Goal: Task Accomplishment & Management: Manage account settings

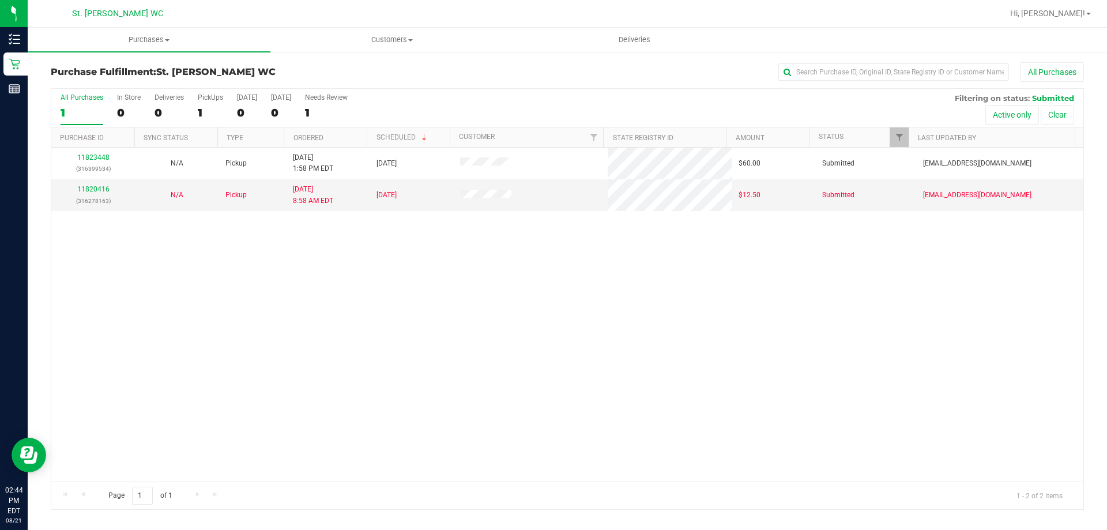
drag, startPoint x: 616, startPoint y: 354, endPoint x: 477, endPoint y: 313, distance: 144.8
click at [616, 354] on div "11823448 (316399534) N/A Pickup [DATE] 1:58 PM EDT 8/21/2025 $60.00 Submitted […" at bounding box center [567, 315] width 1032 height 334
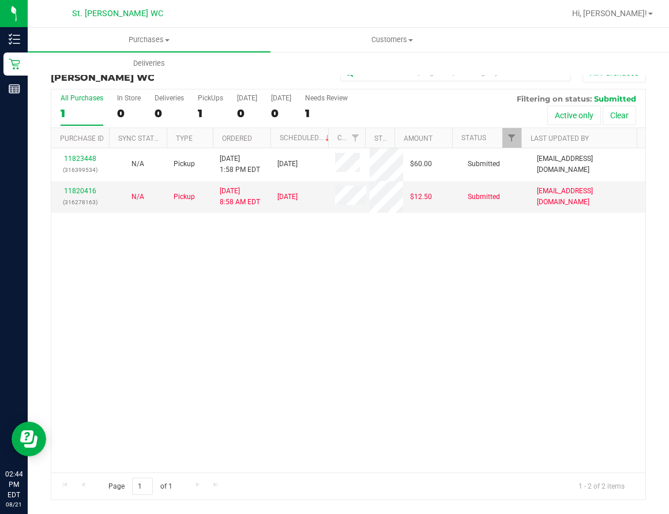
click at [275, 309] on div "11823448 (316399534) N/A Pickup [DATE] 1:58 PM EDT 8/21/2025 $60.00 Submitted […" at bounding box center [348, 310] width 594 height 324
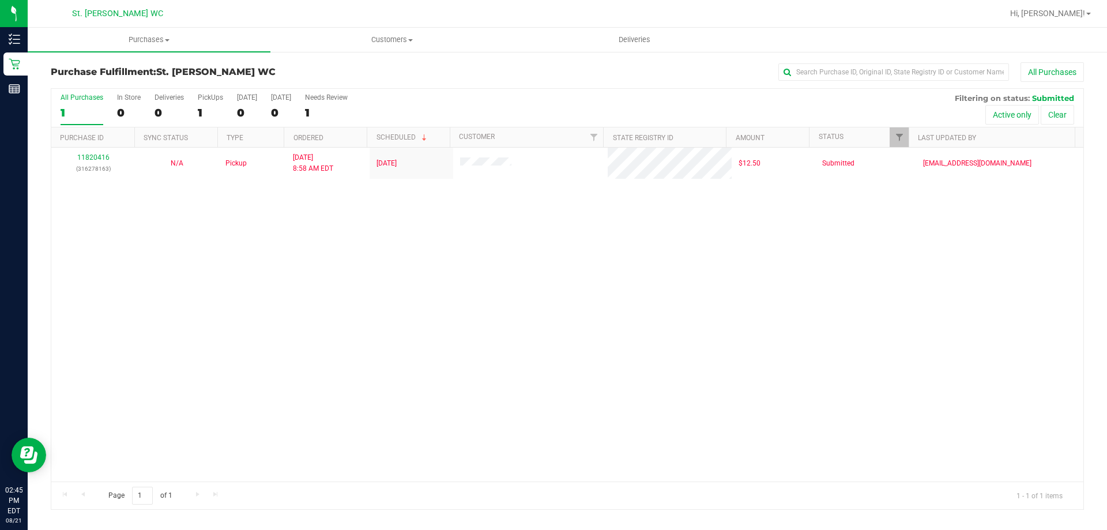
click at [246, 236] on div "11820416 (316278163) N/A Pickup [DATE] 8:58 AM EDT 8/20/2025 $12.50 Submitted […" at bounding box center [567, 315] width 1032 height 334
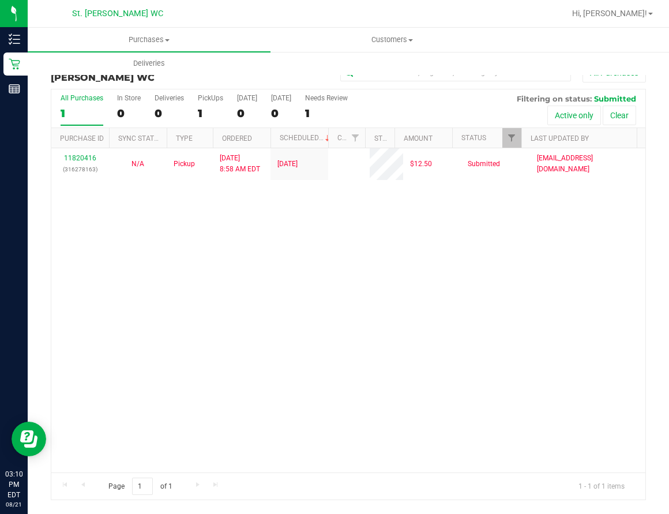
click at [96, 338] on div "11820416 (316278163) N/A Pickup 8/21/2025 8:58 AM EDT 8/20/2025 $12.50 Submitte…" at bounding box center [348, 310] width 594 height 324
click at [463, 344] on div "11820416 (316278163) N/A Pickup 8/21/2025 8:58 AM EDT 8/20/2025 $12.50 Submitte…" at bounding box center [348, 310] width 594 height 324
click at [400, 337] on div "11820416 (316278163) N/A Pickup 8/21/2025 8:58 AM EDT 8/20/2025 $12.50 Submitte…" at bounding box center [348, 310] width 594 height 324
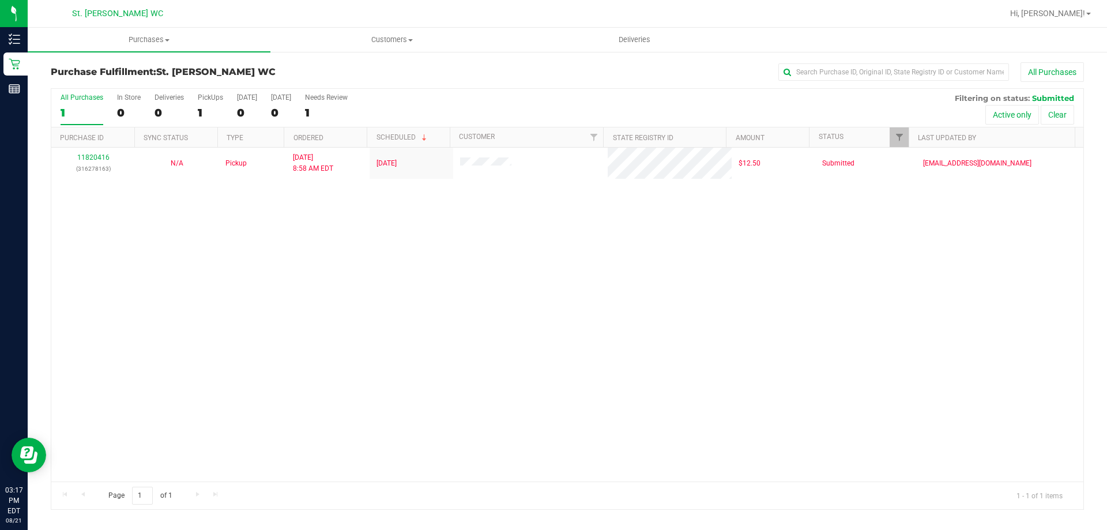
drag, startPoint x: 186, startPoint y: 321, endPoint x: 175, endPoint y: 76, distance: 244.8
click at [187, 321] on div "11820416 (316278163) N/A Pickup 8/21/2025 8:58 AM EDT 8/20/2025 $12.50 Submitte…" at bounding box center [567, 315] width 1032 height 334
drag, startPoint x: 725, startPoint y: 256, endPoint x: 697, endPoint y: 219, distance: 46.0
click at [726, 255] on div "11820416 (316278163) N/A Pickup 8/21/2025 8:58 AM EDT 8/20/2025 $12.50 Submitte…" at bounding box center [567, 315] width 1032 height 334
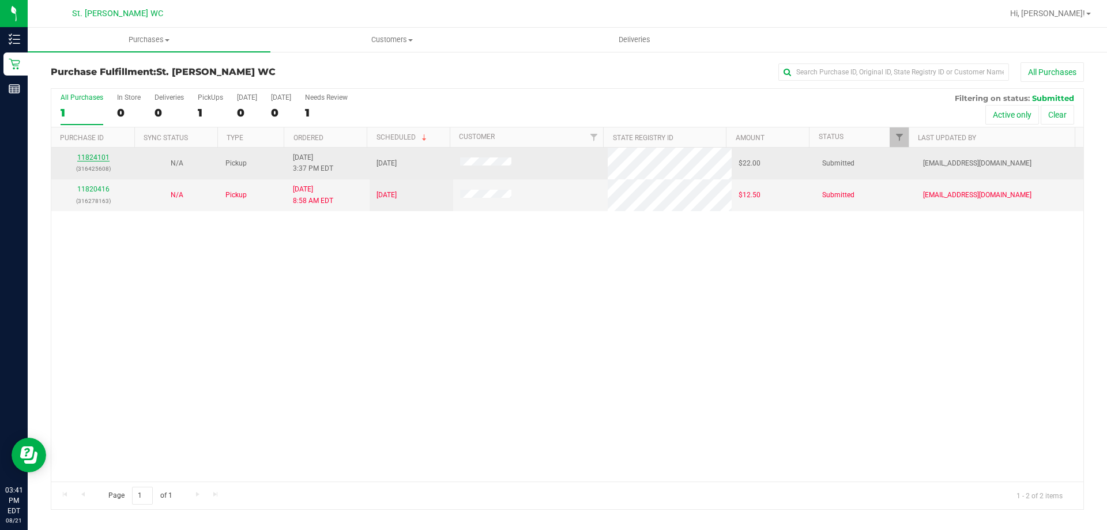
click at [90, 161] on link "11824101" at bounding box center [93, 157] width 32 height 8
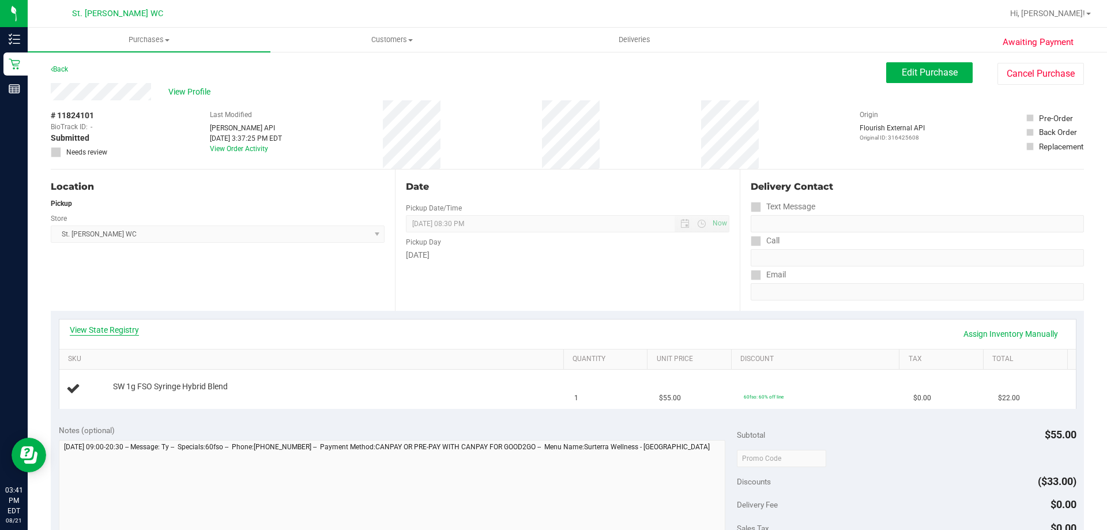
click at [88, 333] on link "View State Registry" at bounding box center [104, 330] width 69 height 12
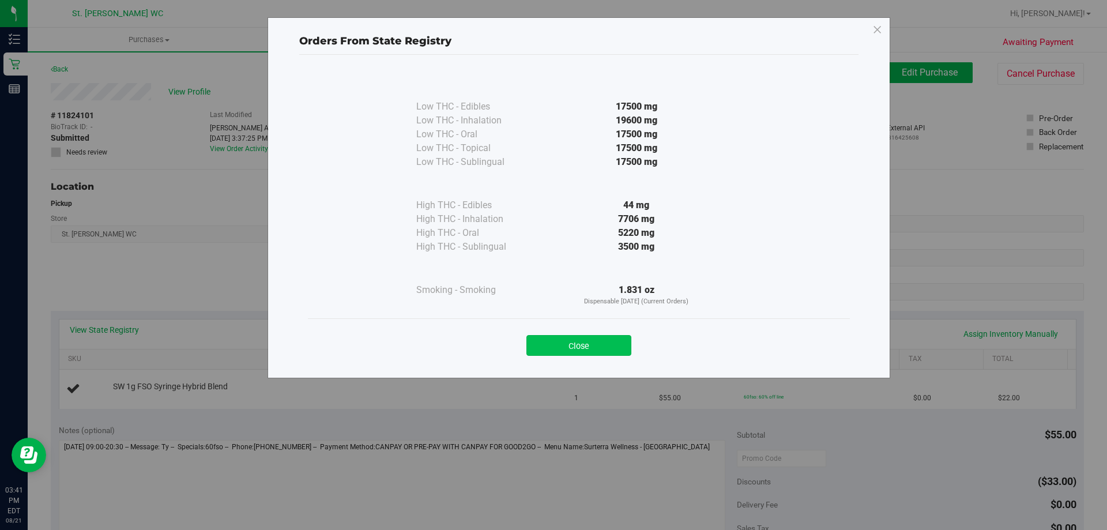
click at [554, 346] on button "Close" at bounding box center [579, 345] width 105 height 21
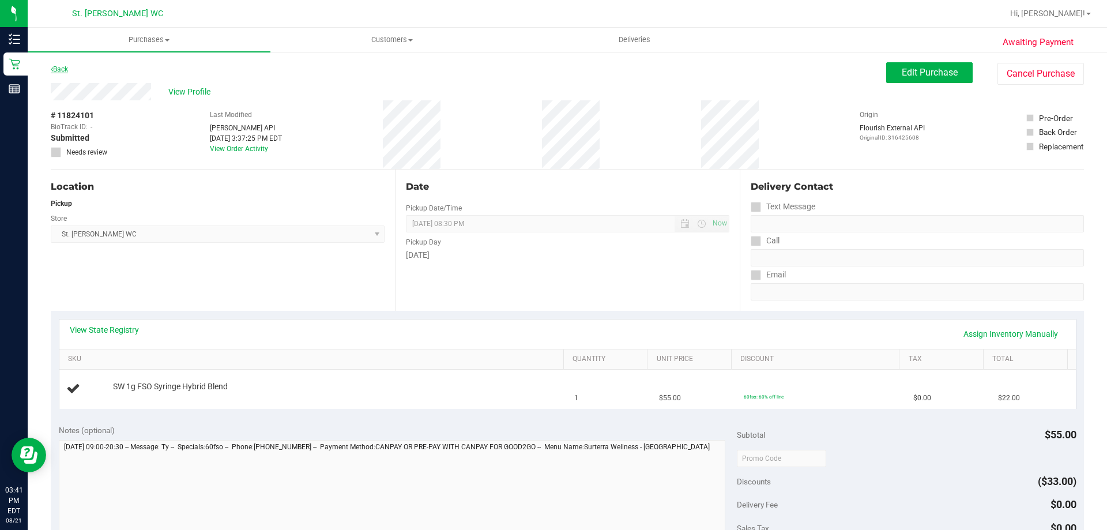
click at [52, 69] on icon at bounding box center [52, 69] width 2 height 7
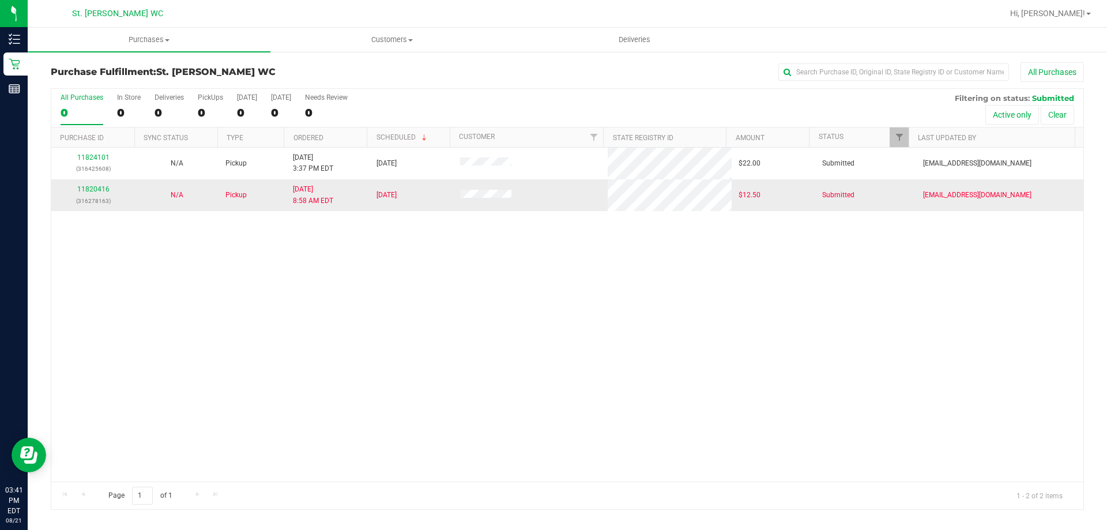
click at [92, 193] on div "11820416 (316278163)" at bounding box center [93, 195] width 70 height 22
click at [87, 192] on link "11820416" at bounding box center [93, 189] width 32 height 8
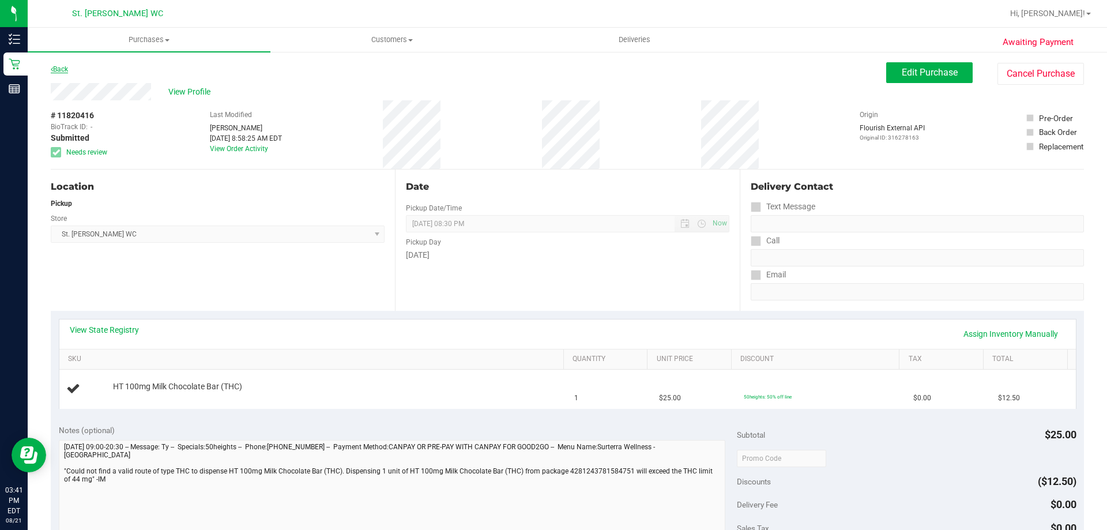
click at [61, 70] on link "Back" at bounding box center [59, 69] width 17 height 8
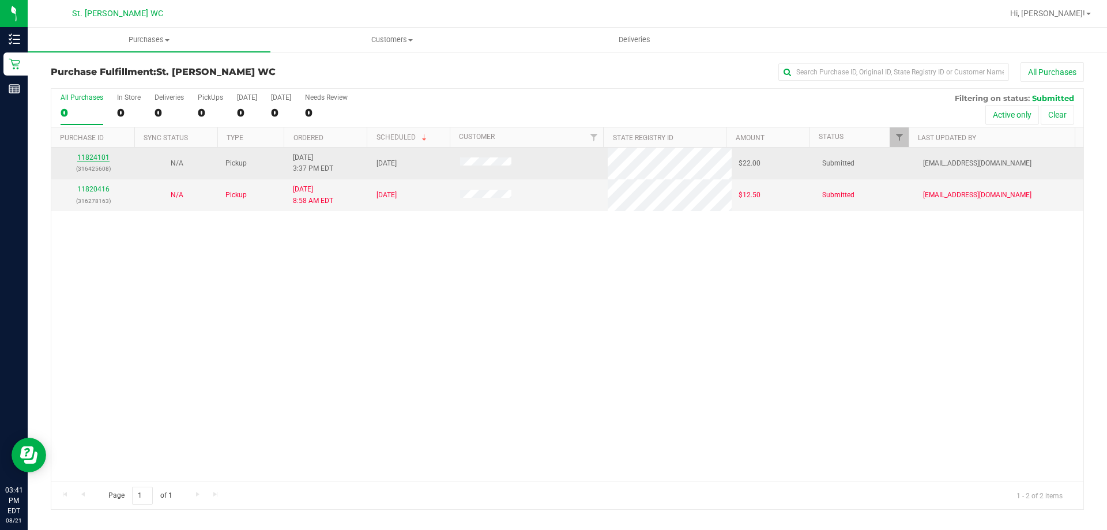
click at [96, 156] on link "11824101" at bounding box center [93, 157] width 32 height 8
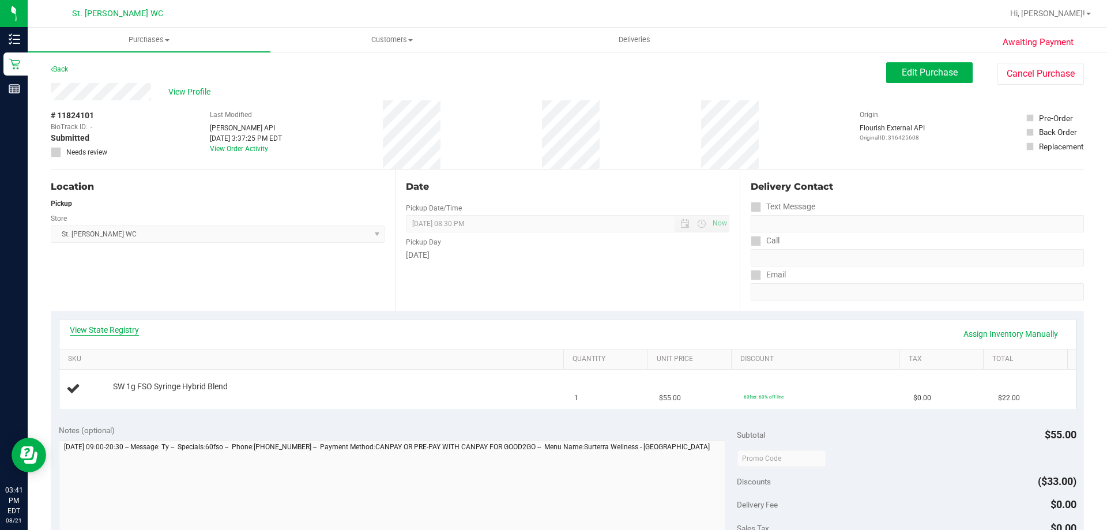
click at [93, 334] on link "View State Registry" at bounding box center [104, 330] width 69 height 12
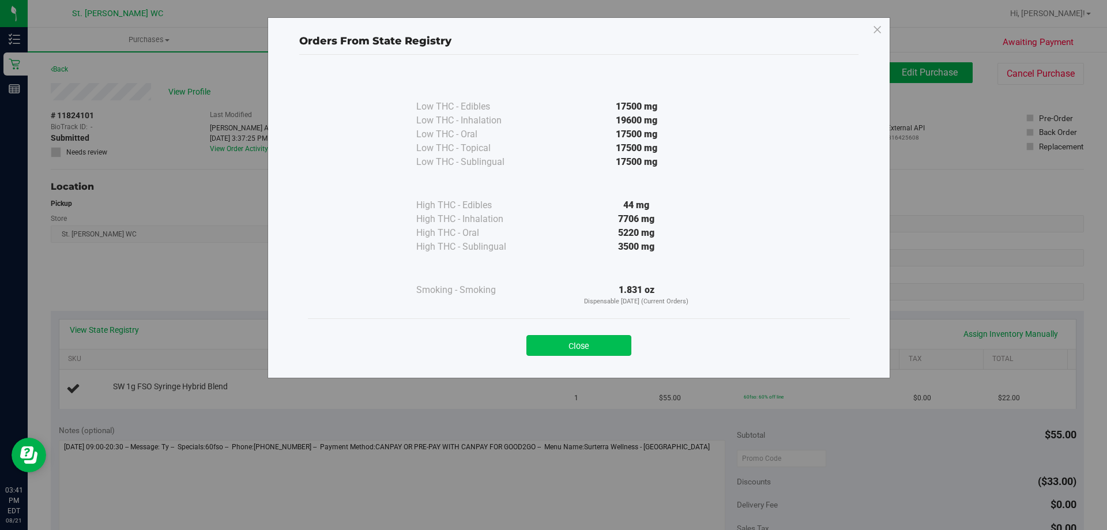
click at [622, 351] on button "Close" at bounding box center [579, 345] width 105 height 21
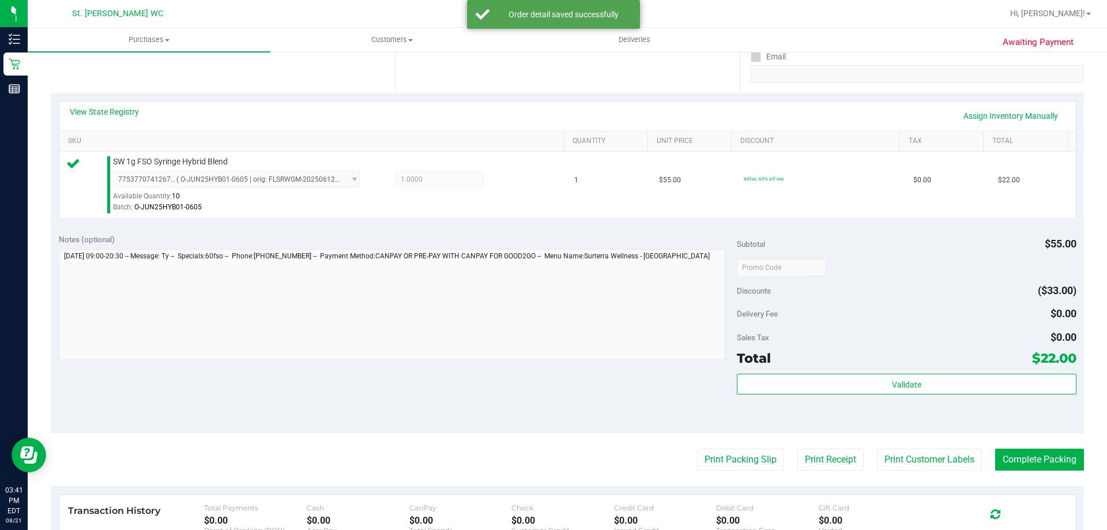
scroll to position [235, 0]
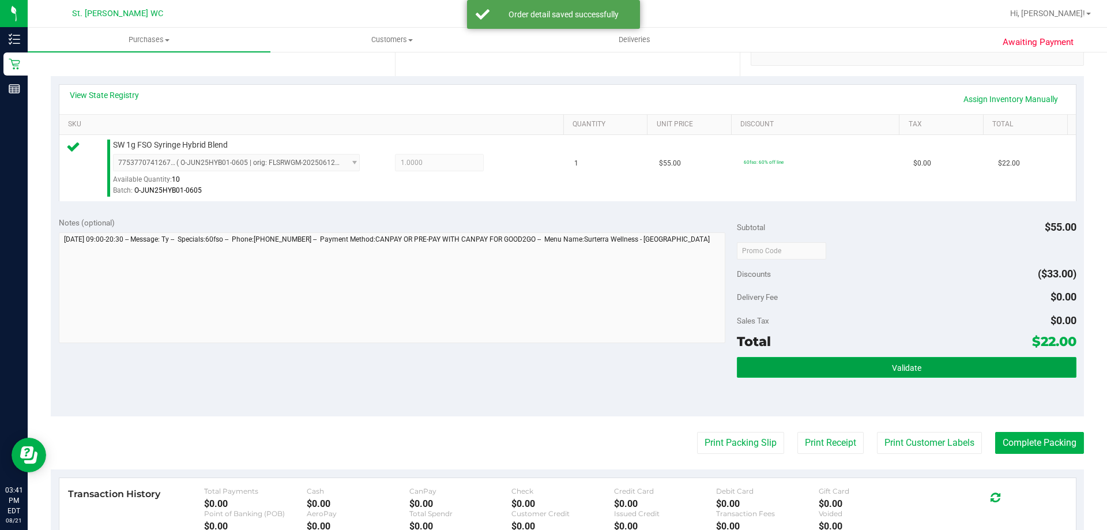
click at [983, 360] on button "Validate" at bounding box center [906, 367] width 339 height 21
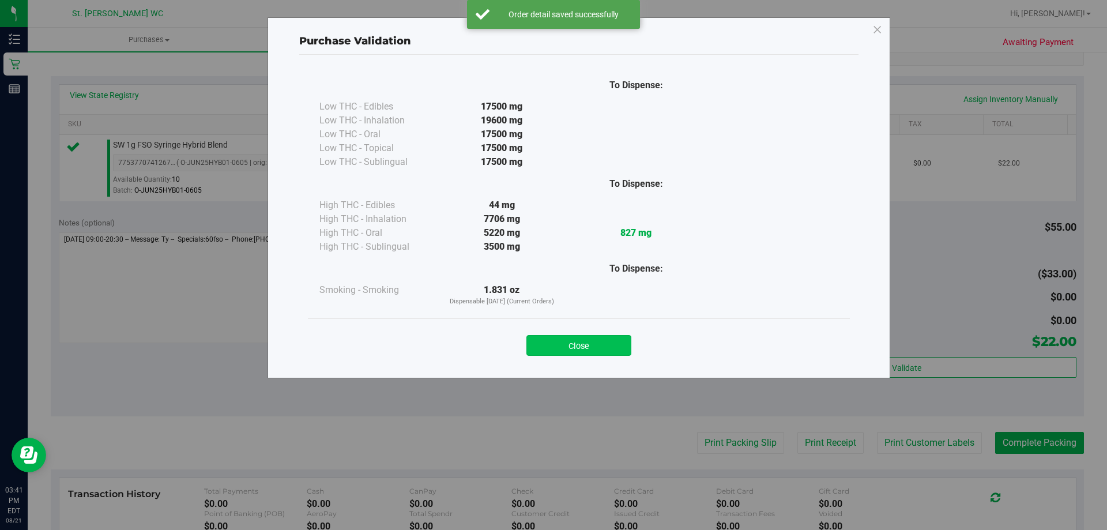
click at [614, 338] on button "Close" at bounding box center [579, 345] width 105 height 21
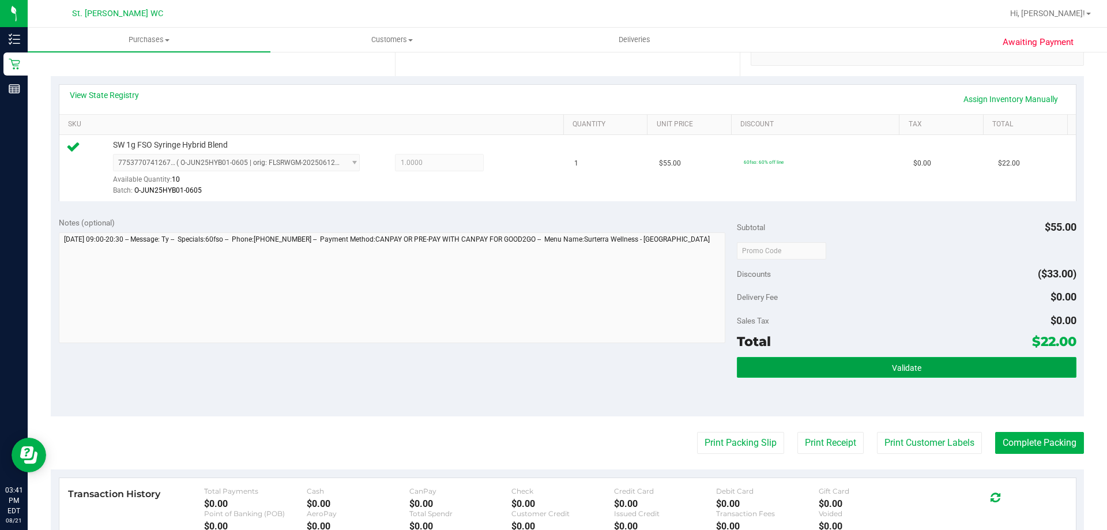
click at [921, 362] on button "Validate" at bounding box center [906, 367] width 339 height 21
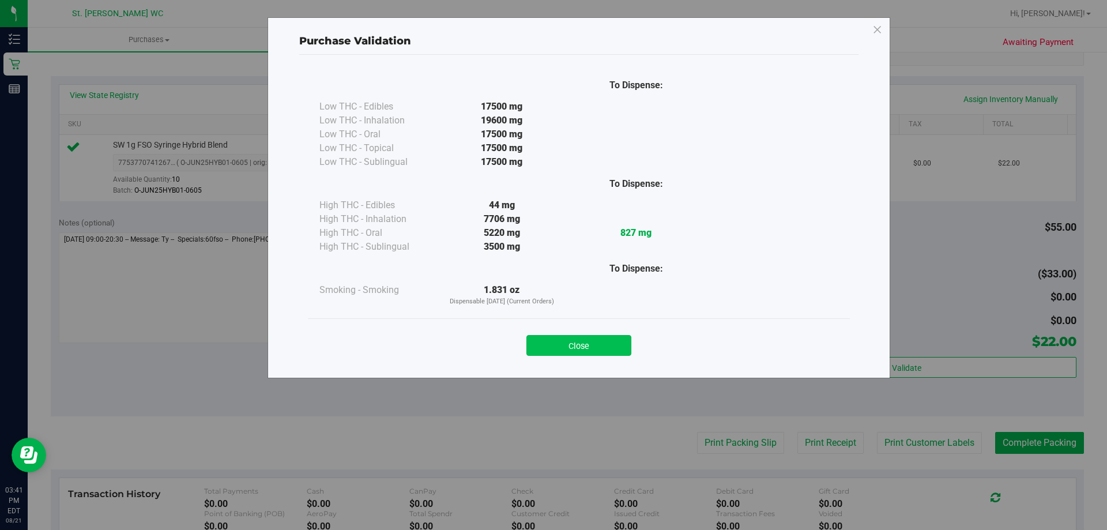
click at [587, 339] on button "Close" at bounding box center [579, 345] width 105 height 21
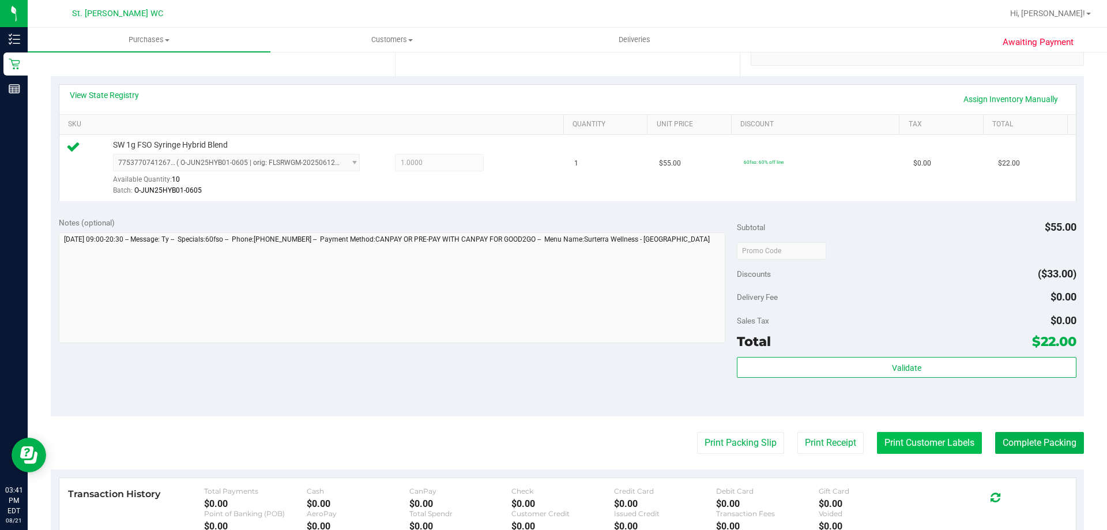
click at [939, 450] on button "Print Customer Labels" at bounding box center [929, 443] width 105 height 22
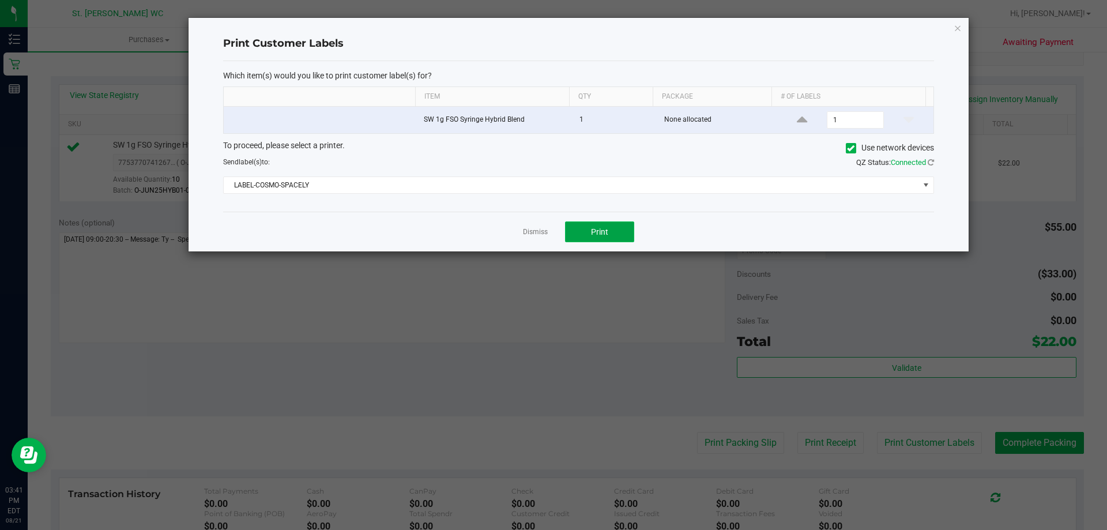
click at [611, 232] on button "Print" at bounding box center [599, 231] width 69 height 21
click at [956, 27] on icon "button" at bounding box center [958, 28] width 8 height 14
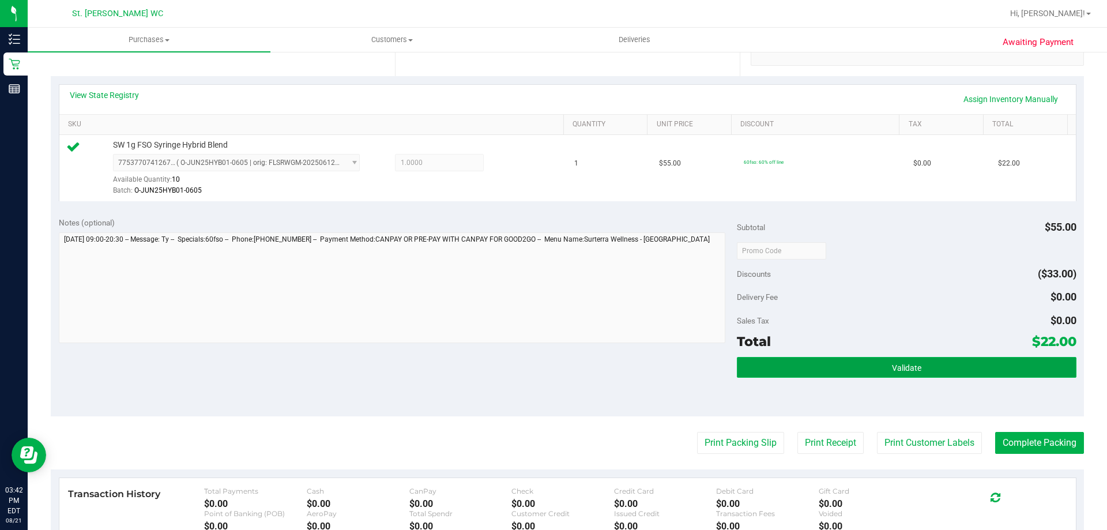
click at [972, 367] on button "Validate" at bounding box center [906, 367] width 339 height 21
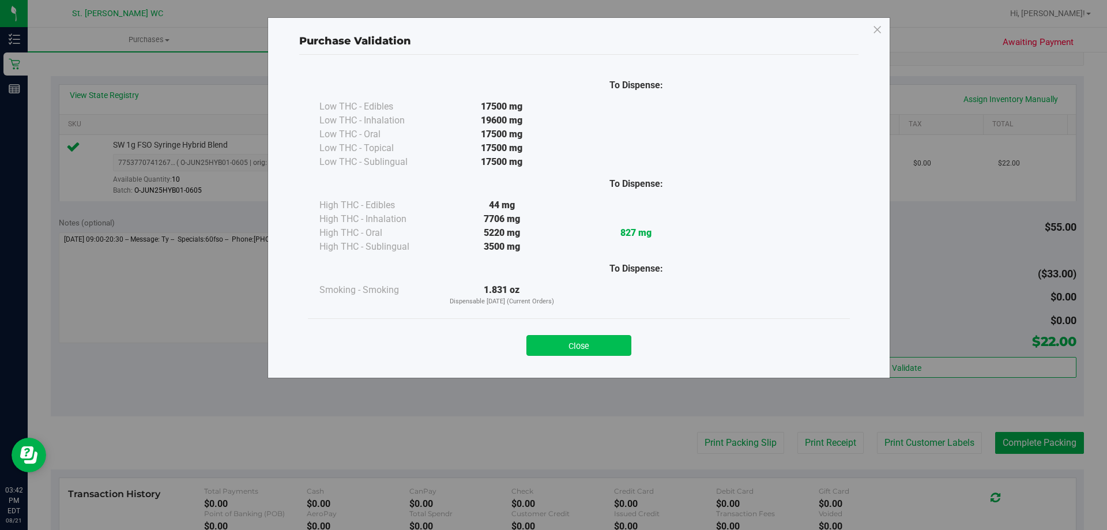
click at [580, 343] on button "Close" at bounding box center [579, 345] width 105 height 21
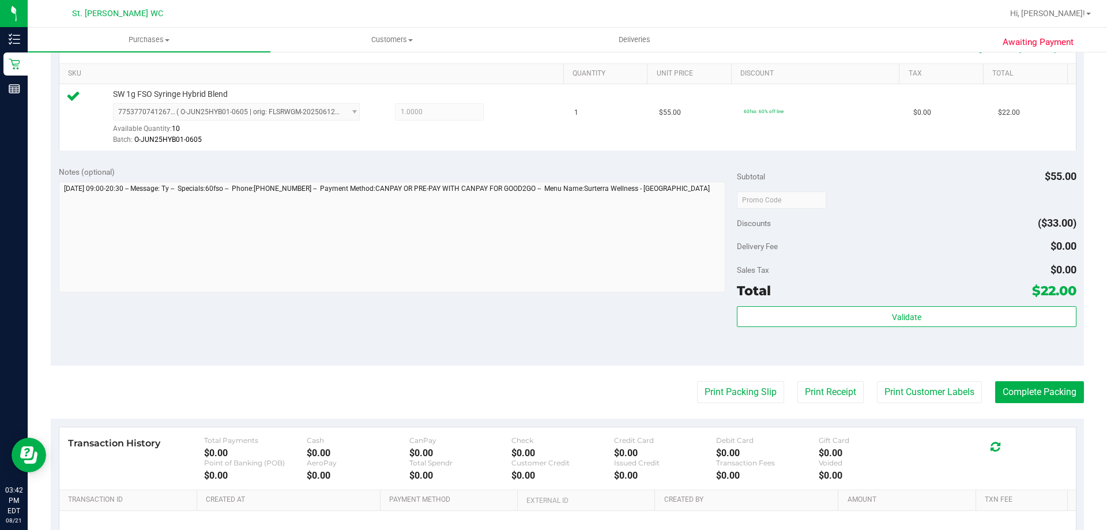
scroll to position [296, 0]
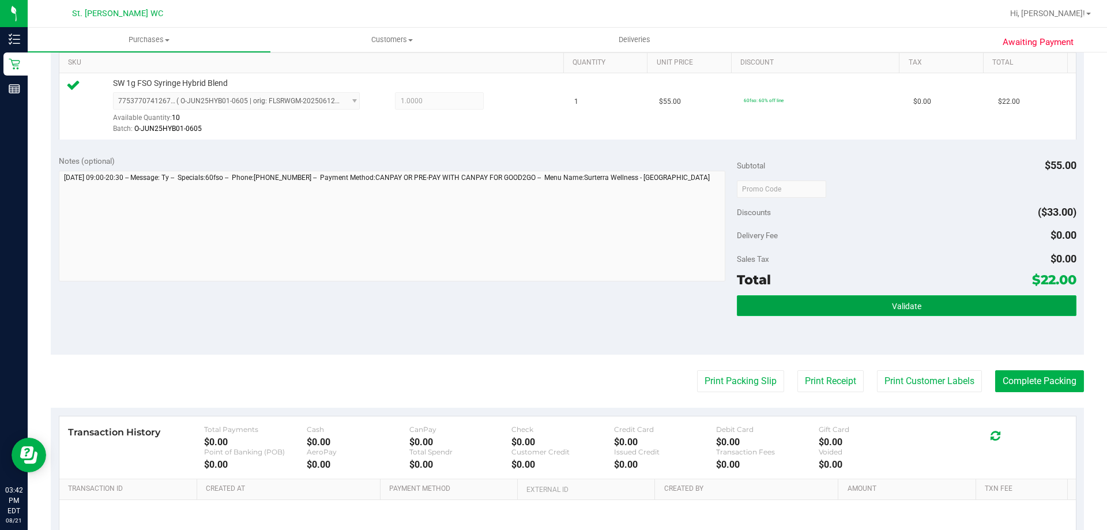
click at [819, 309] on button "Validate" at bounding box center [906, 305] width 339 height 21
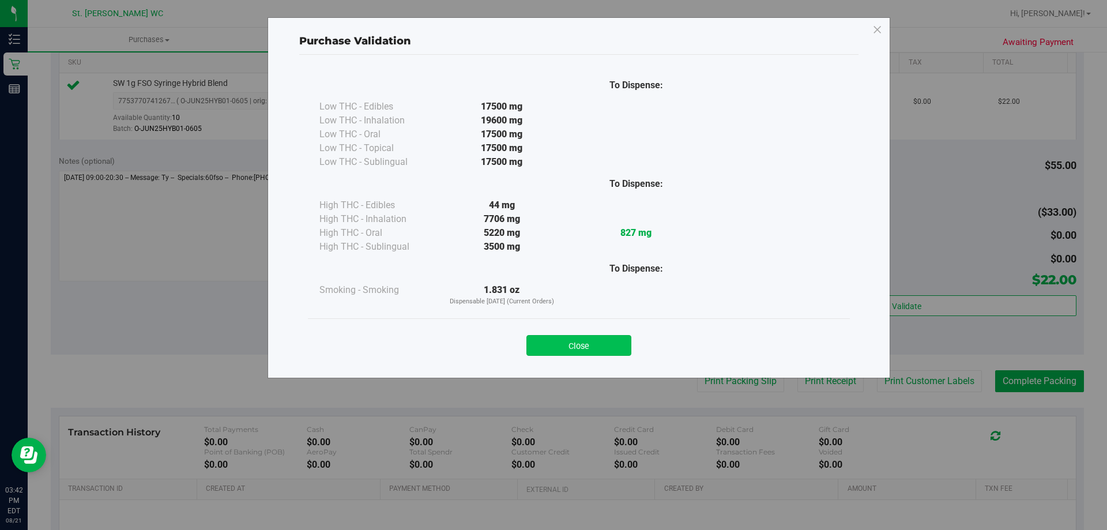
click at [580, 337] on button "Close" at bounding box center [579, 345] width 105 height 21
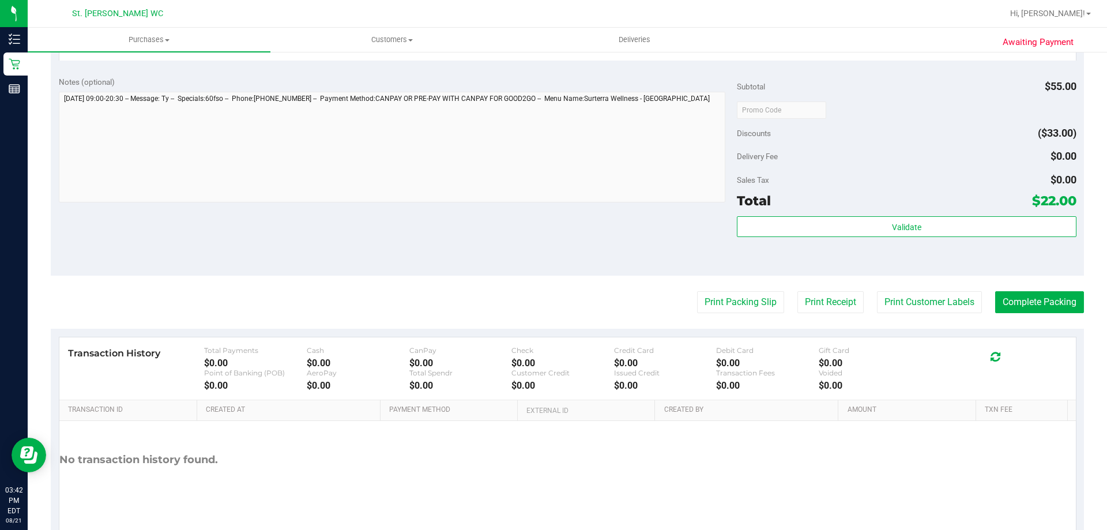
scroll to position [377, 0]
click at [1018, 292] on button "Complete Packing" at bounding box center [1040, 301] width 89 height 22
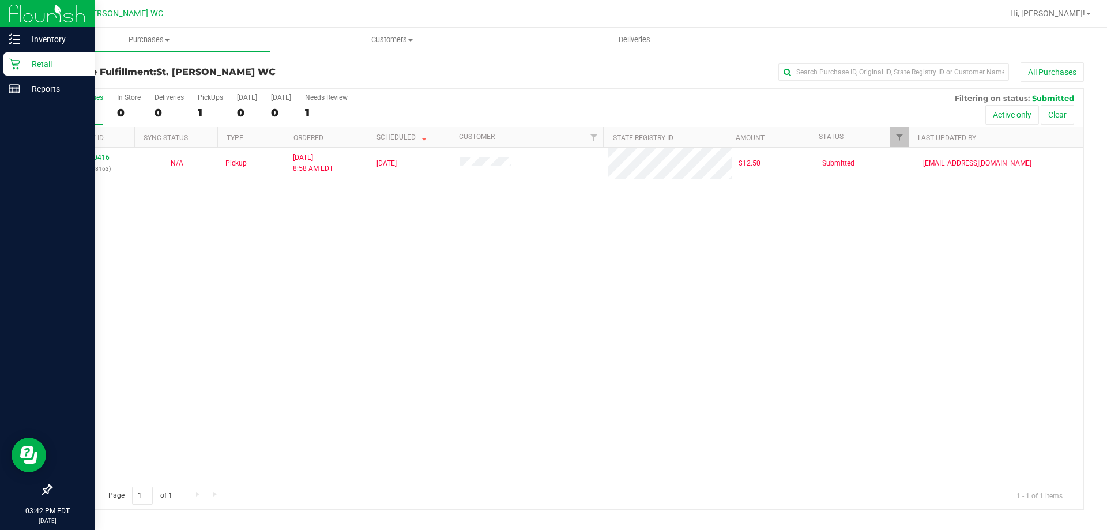
click at [18, 74] on div "Retail" at bounding box center [48, 63] width 91 height 23
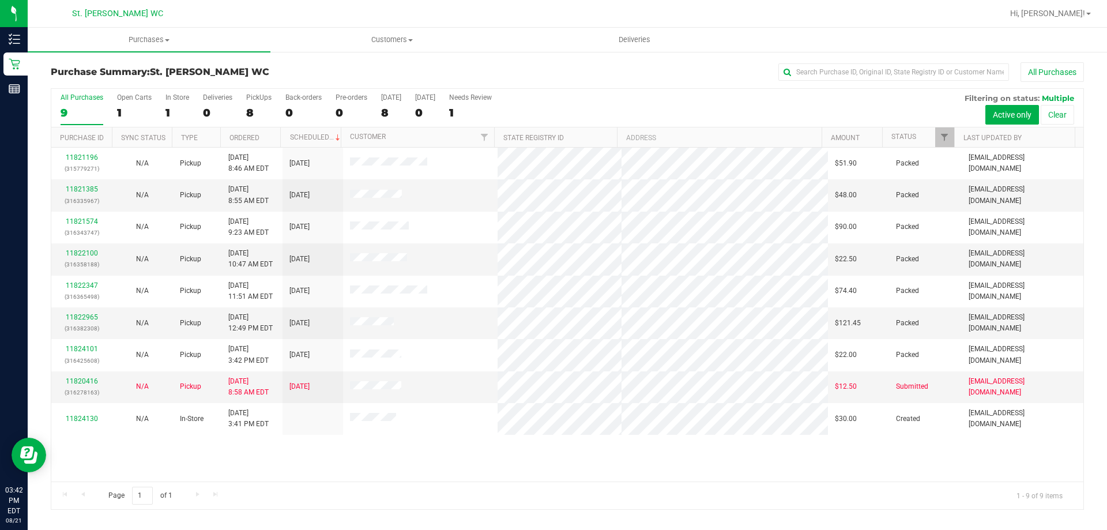
click at [197, 485] on div "Page 1 of 1 1 - 9 of 9 items" at bounding box center [567, 496] width 1032 height 28
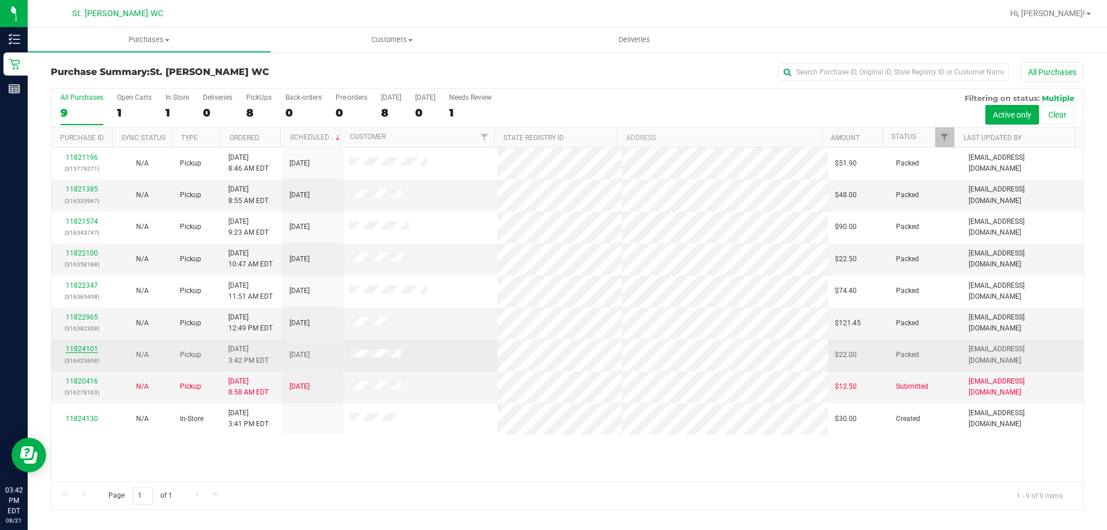
click at [73, 349] on link "11824101" at bounding box center [82, 349] width 32 height 8
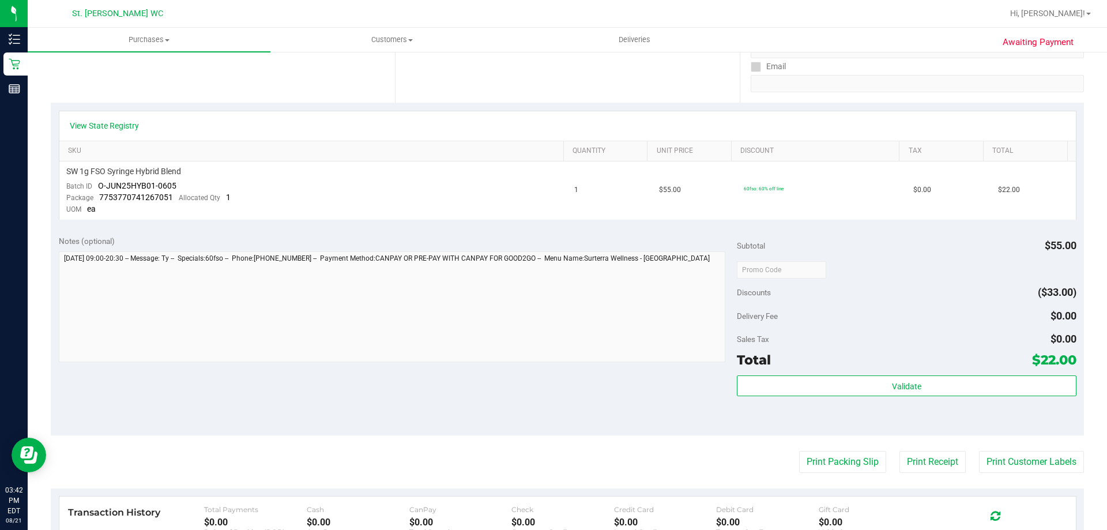
scroll to position [210, 0]
click at [820, 453] on button "Print Packing Slip" at bounding box center [842, 460] width 87 height 22
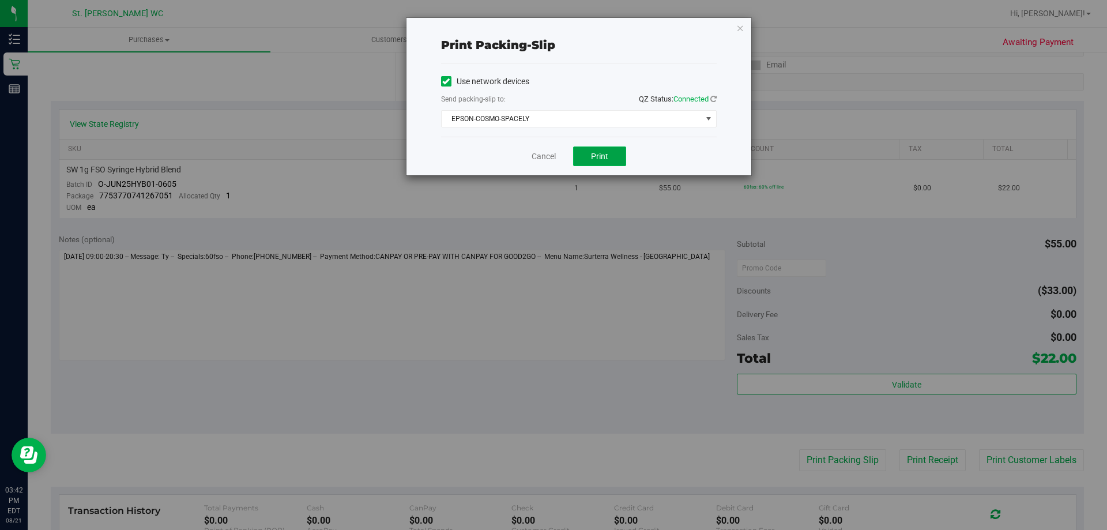
click at [595, 155] on span "Print" at bounding box center [599, 156] width 17 height 9
click at [740, 22] on icon "button" at bounding box center [741, 28] width 8 height 14
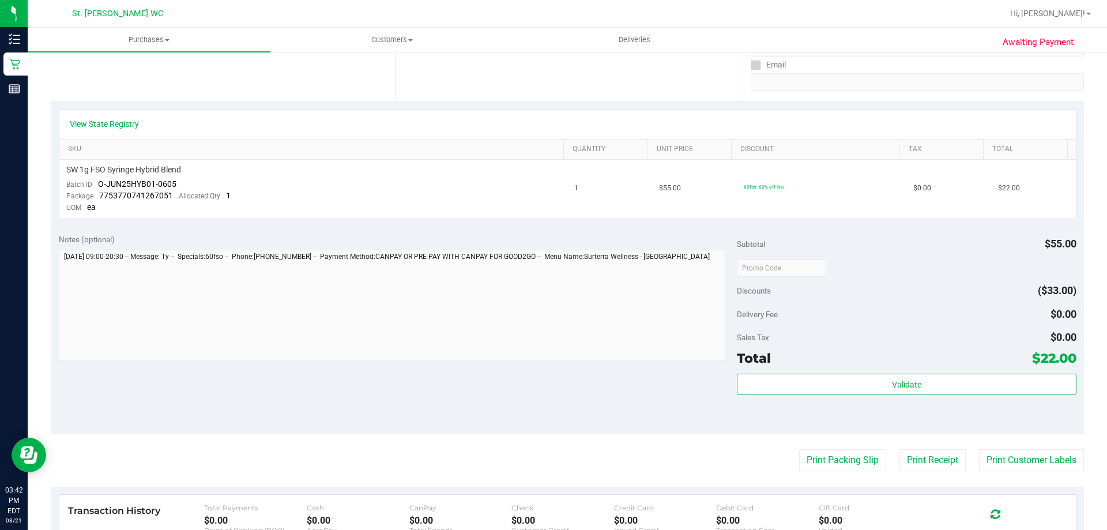
click at [855, 417] on div "Validate" at bounding box center [906, 400] width 339 height 52
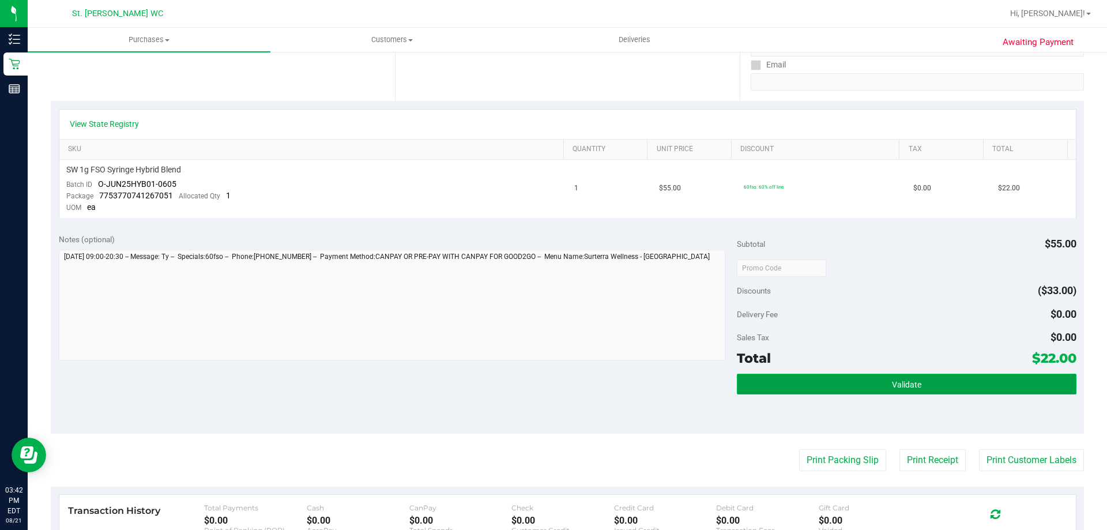
click at [763, 382] on button "Validate" at bounding box center [906, 384] width 339 height 21
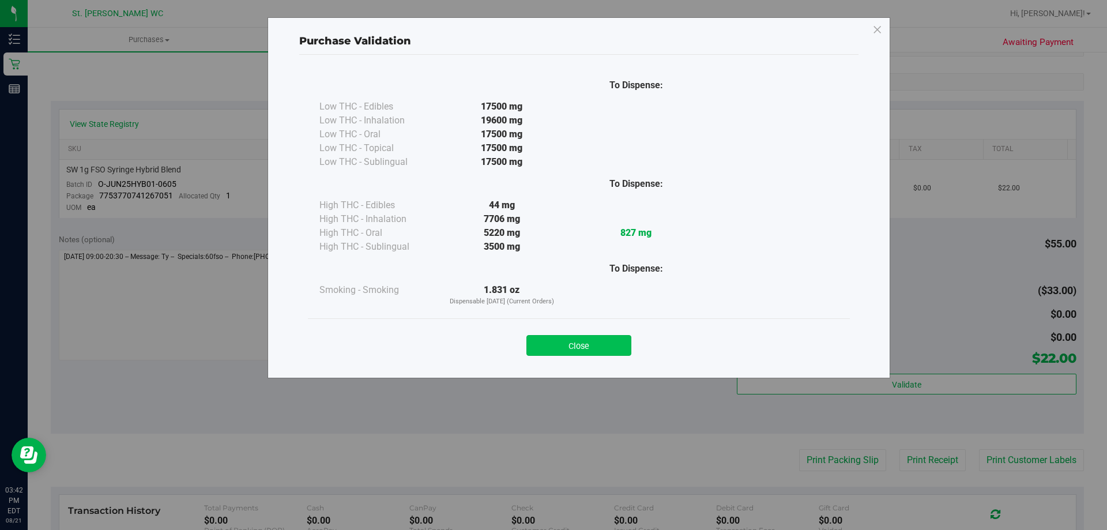
click at [572, 351] on button "Close" at bounding box center [579, 345] width 105 height 21
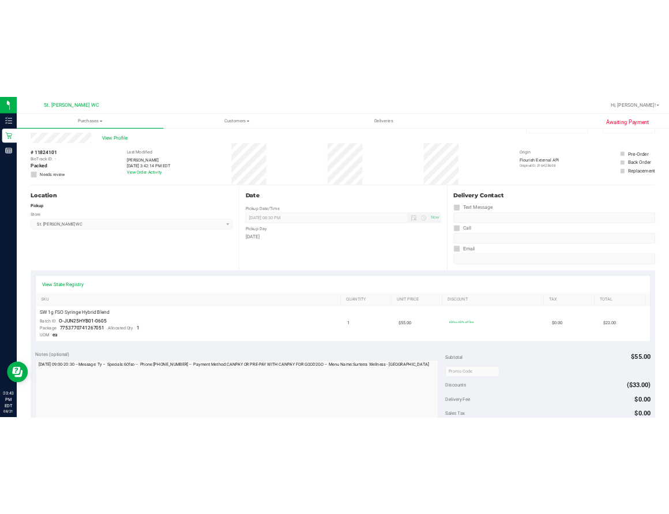
scroll to position [0, 0]
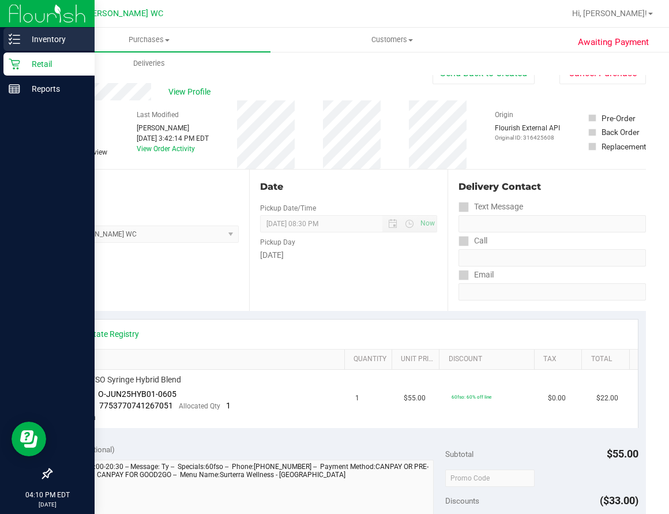
click at [15, 46] on div "Inventory" at bounding box center [48, 39] width 91 height 23
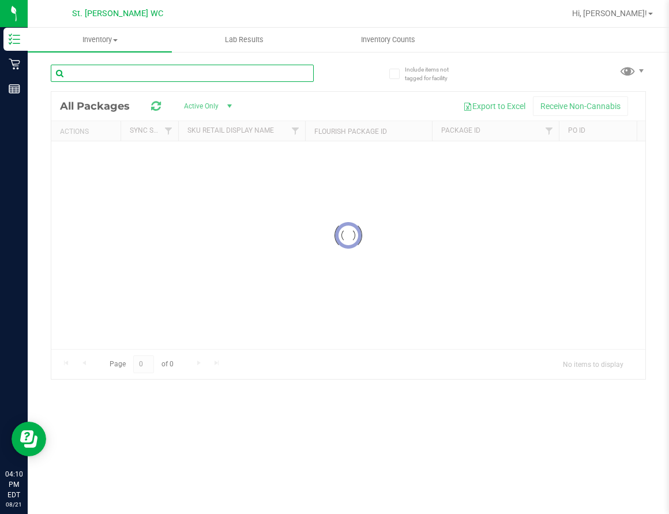
click at [122, 81] on input "text" at bounding box center [182, 73] width 263 height 17
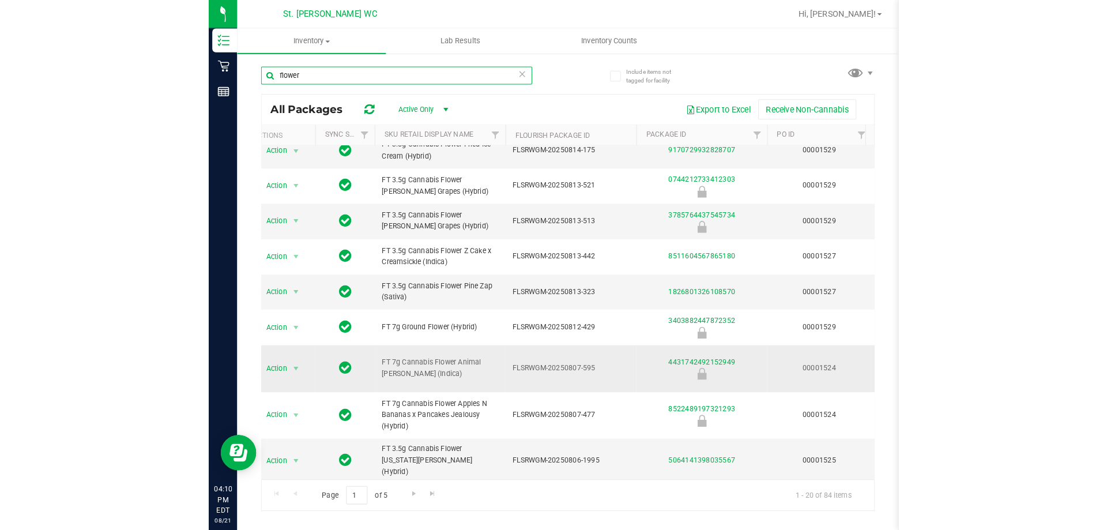
scroll to position [288, 17]
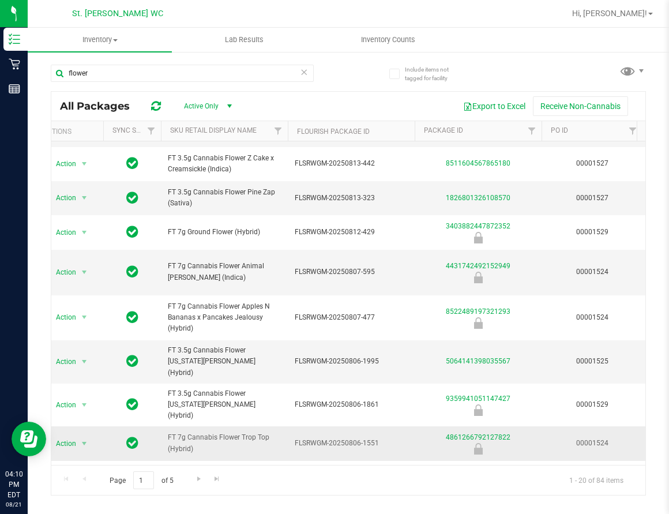
click at [210, 426] on td "FT 7g Cannabis Flower Trop Top (Hybrid)" at bounding box center [224, 443] width 127 height 34
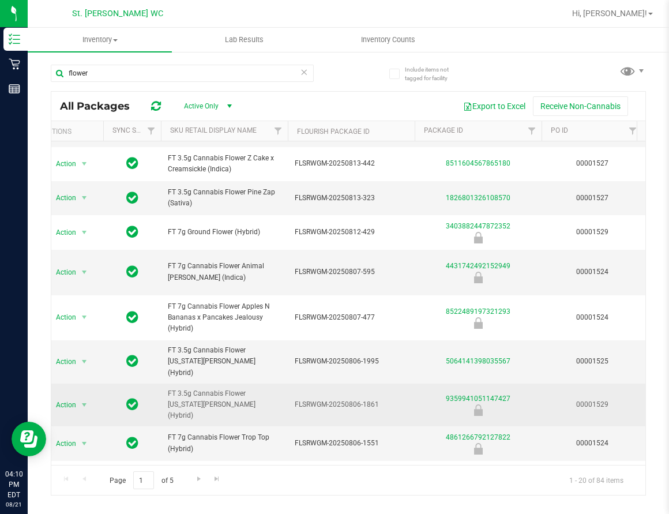
click at [208, 388] on span "FT 3.5g Cannabis Flower [US_STATE][PERSON_NAME] (Hybrid)" at bounding box center [224, 404] width 113 height 33
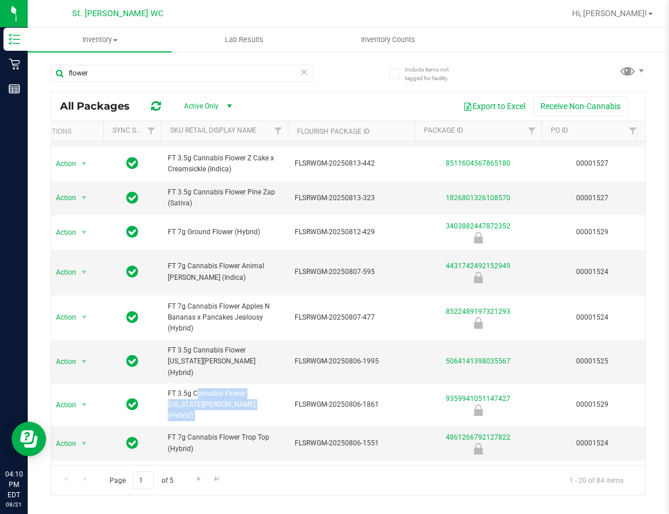
copy tr "FT 3.5g Cannabis Flower [US_STATE][PERSON_NAME] (Hybrid)"
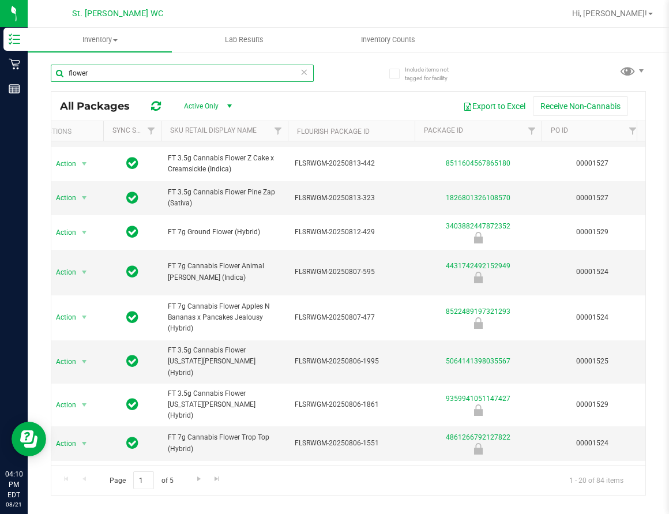
click at [231, 81] on input "flower" at bounding box center [182, 73] width 263 height 17
paste input "FT 3.5g Cannabis Flower [US_STATE][PERSON_NAME] (Hybrid)"
drag, startPoint x: 149, startPoint y: 72, endPoint x: 243, endPoint y: 67, distance: 93.6
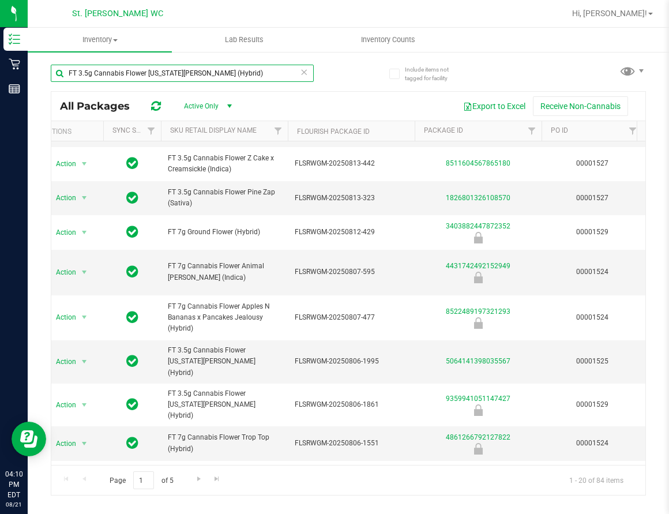
click at [243, 67] on input "FT 3.5g Cannabis Flower [US_STATE][PERSON_NAME] (Hybrid)" at bounding box center [182, 73] width 263 height 17
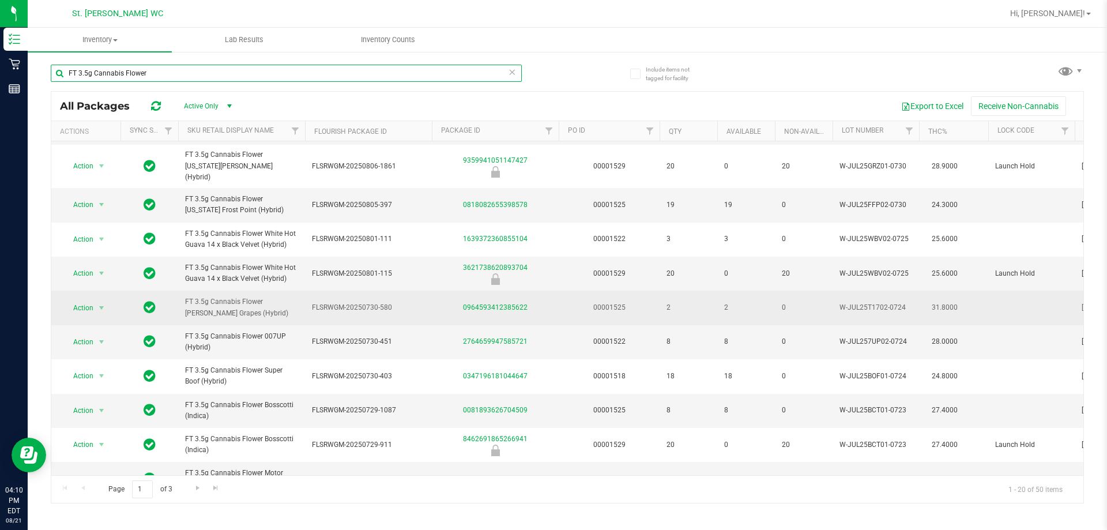
scroll to position [359, 0]
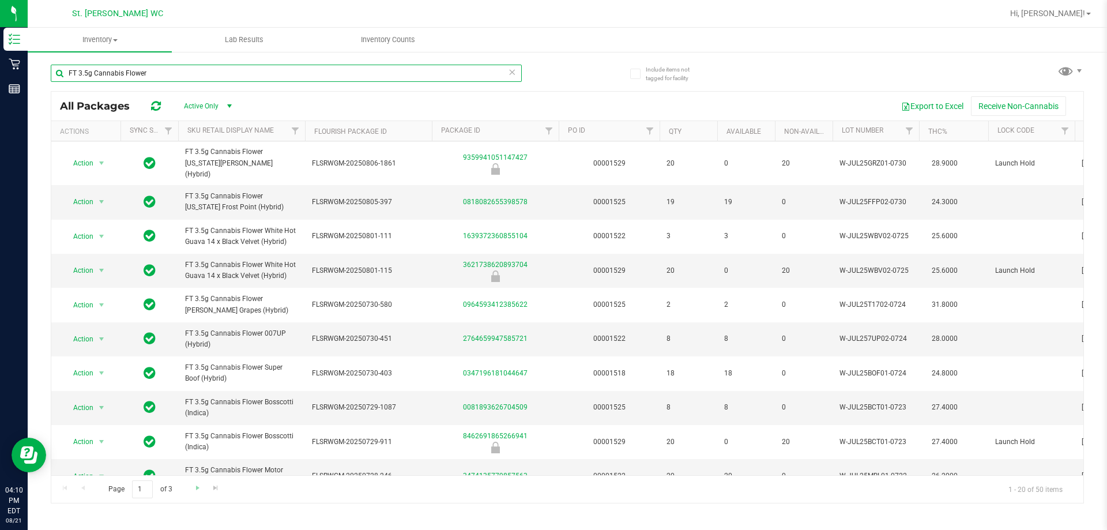
type input "FT 3.5g Cannabis Flower"
click at [193, 496] on link "Go to the next page" at bounding box center [197, 488] width 17 height 16
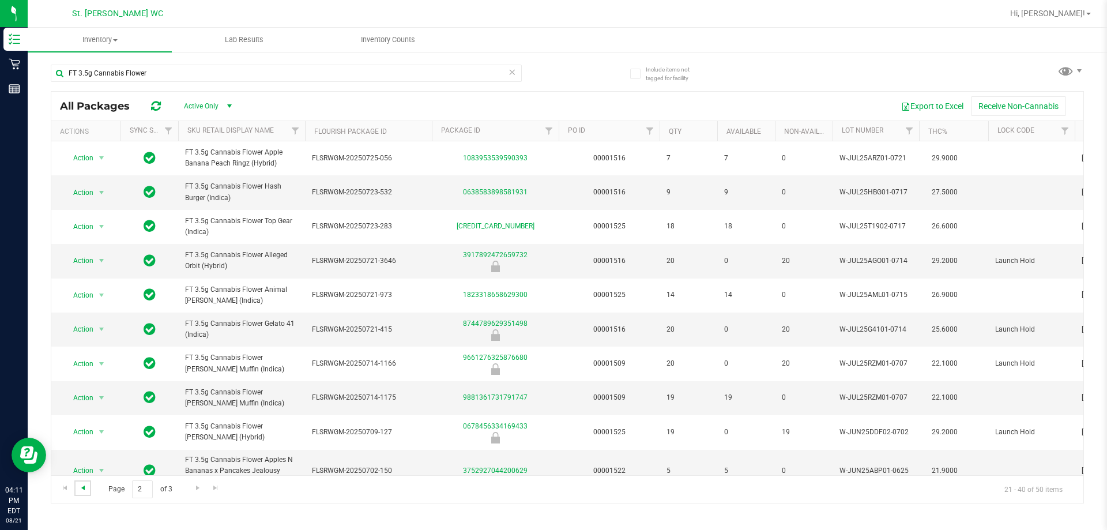
click at [84, 489] on span "Go to the previous page" at bounding box center [82, 487] width 9 height 9
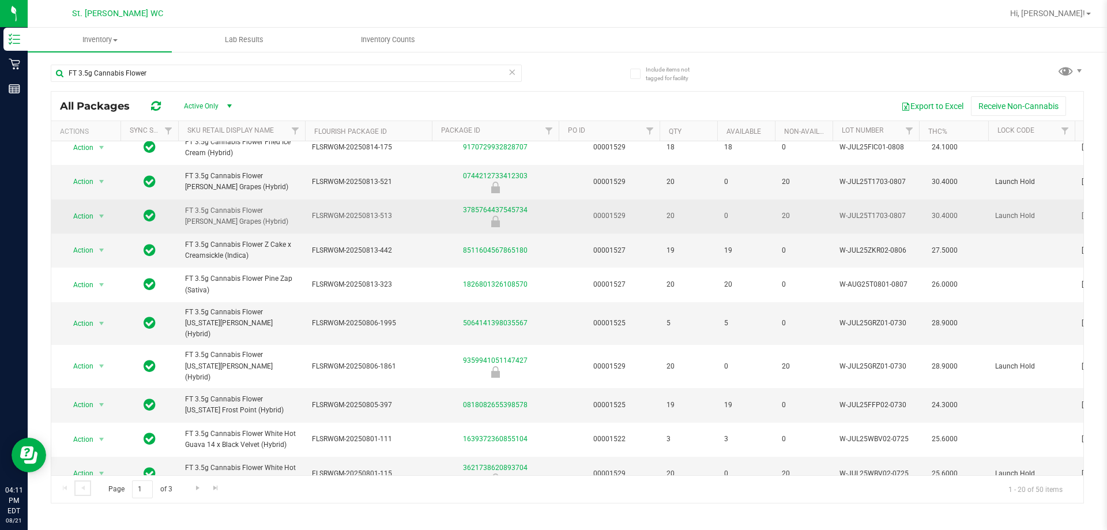
scroll to position [173, 0]
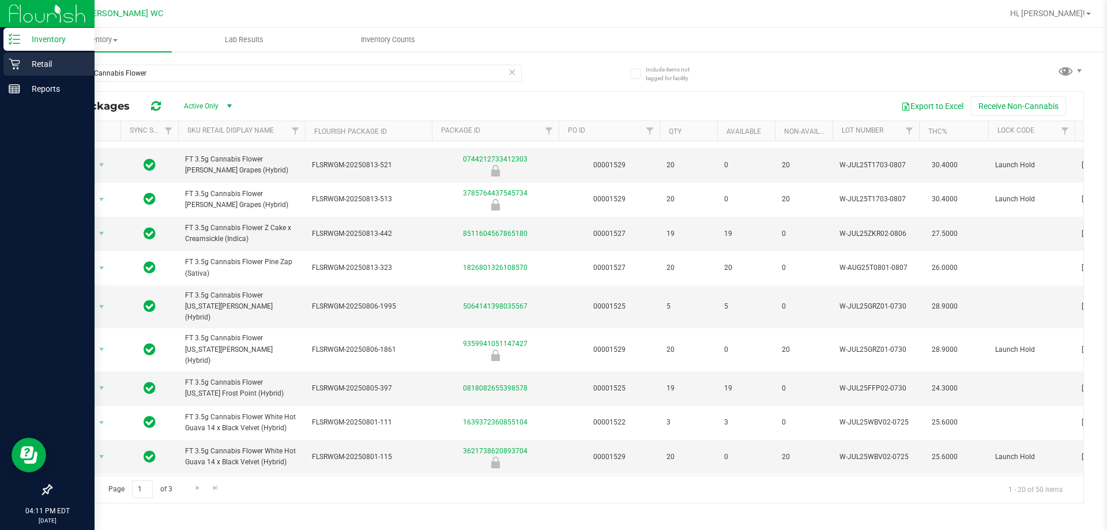
click at [47, 72] on div "Retail" at bounding box center [48, 63] width 91 height 23
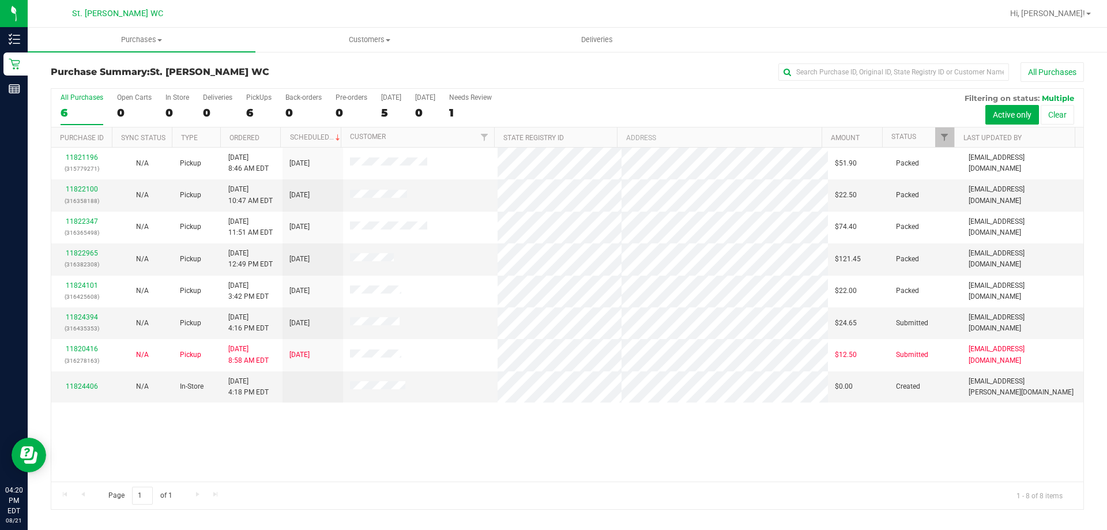
click at [1076, 23] on div "Hi, [PERSON_NAME]!" at bounding box center [1051, 13] width 90 height 20
drag, startPoint x: 1076, startPoint y: 10, endPoint x: 1084, endPoint y: 11, distance: 8.2
click at [1084, 10] on span "Hi, [PERSON_NAME]!" at bounding box center [1048, 13] width 75 height 9
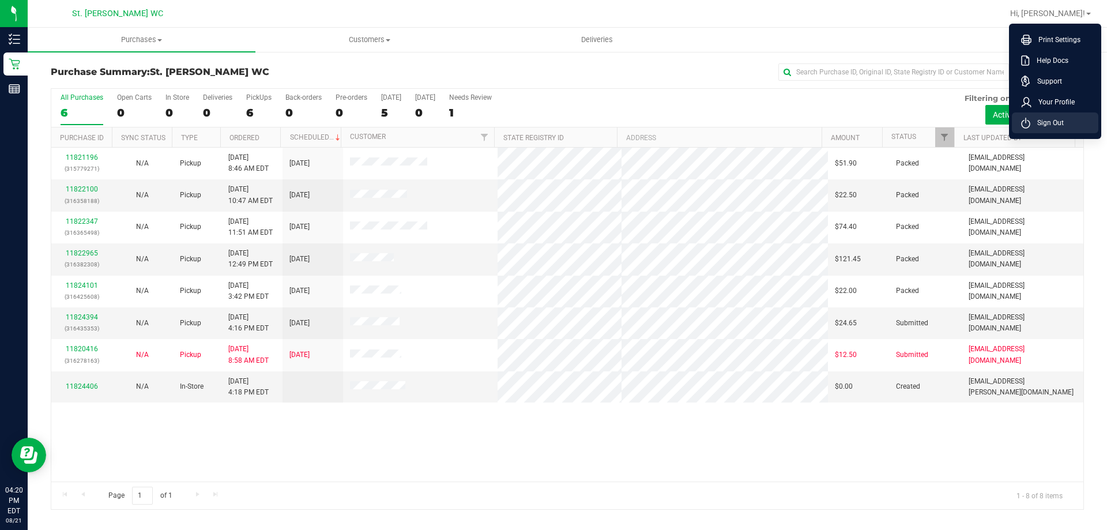
click at [1045, 112] on li "Sign Out" at bounding box center [1055, 122] width 87 height 21
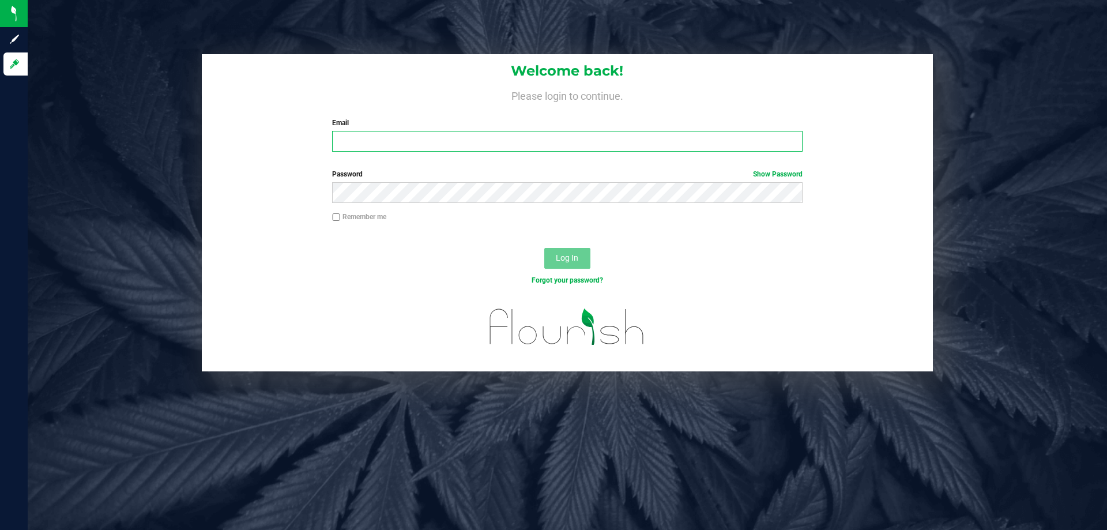
click at [424, 137] on input "Email" at bounding box center [567, 141] width 470 height 21
type input "[EMAIL_ADDRESS][DOMAIN_NAME]"
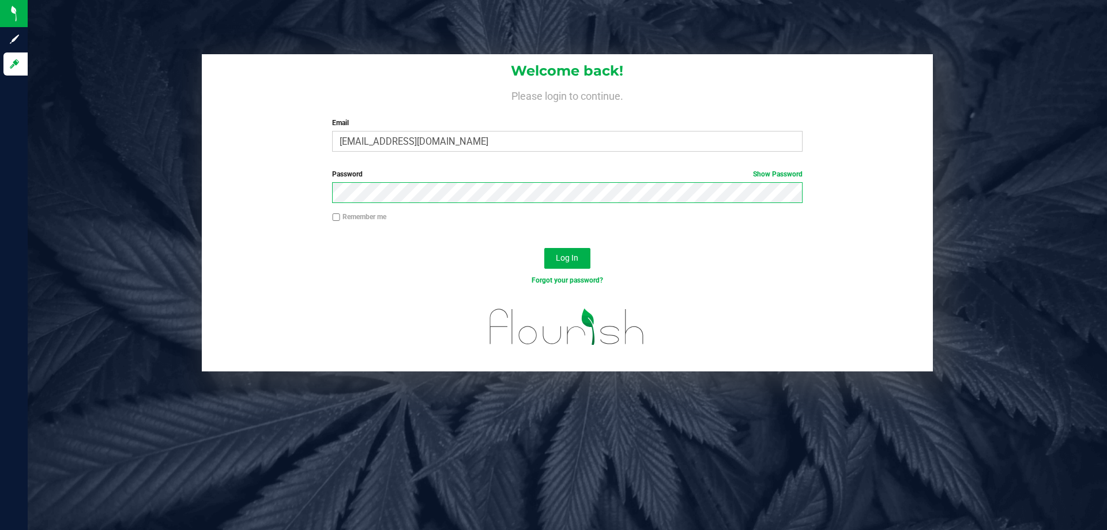
click at [545, 248] on button "Log In" at bounding box center [568, 258] width 46 height 21
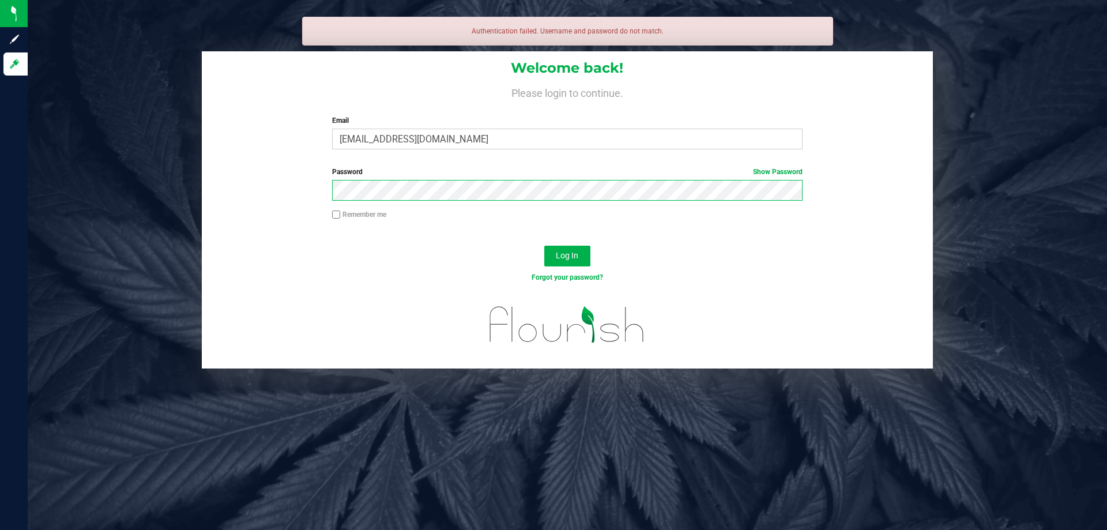
click at [545, 246] on button "Log In" at bounding box center [568, 256] width 46 height 21
